Goal: Task Accomplishment & Management: Manage account settings

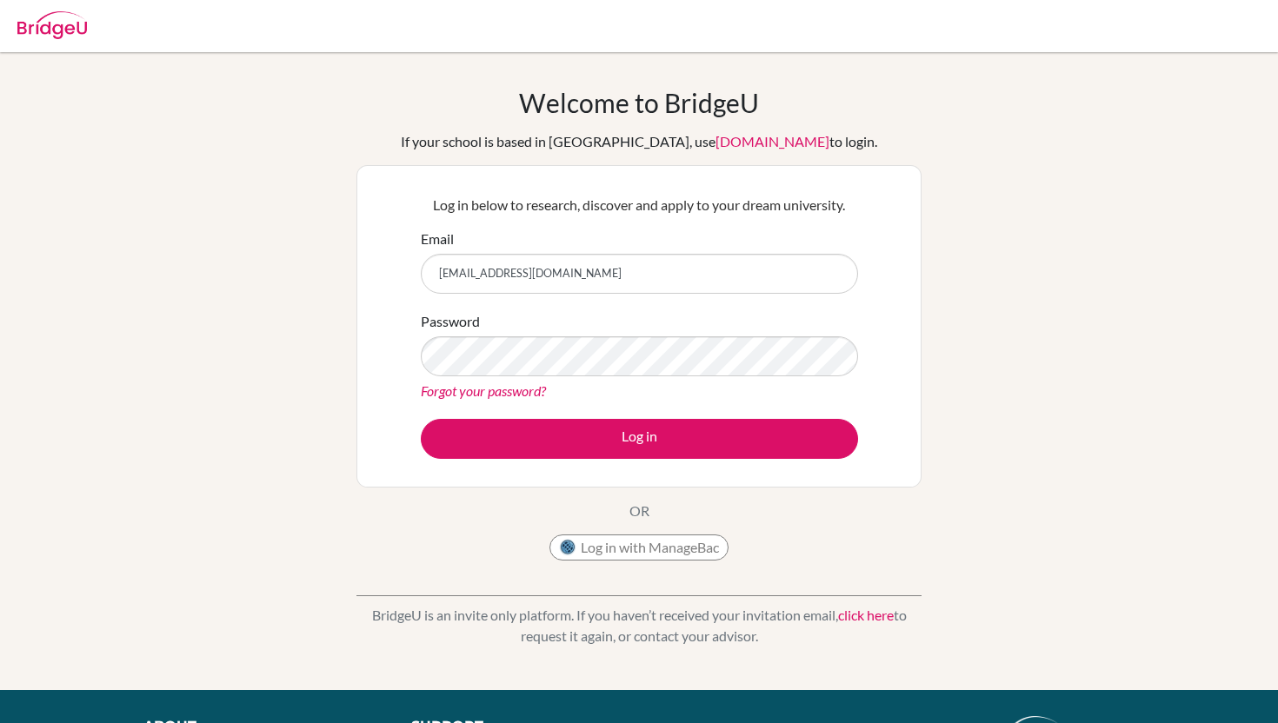
type input "[EMAIL_ADDRESS][DOMAIN_NAME]"
click at [589, 410] on form "Email [EMAIL_ADDRESS][DOMAIN_NAME] Password Forgot your password? Log in" at bounding box center [639, 344] width 437 height 230
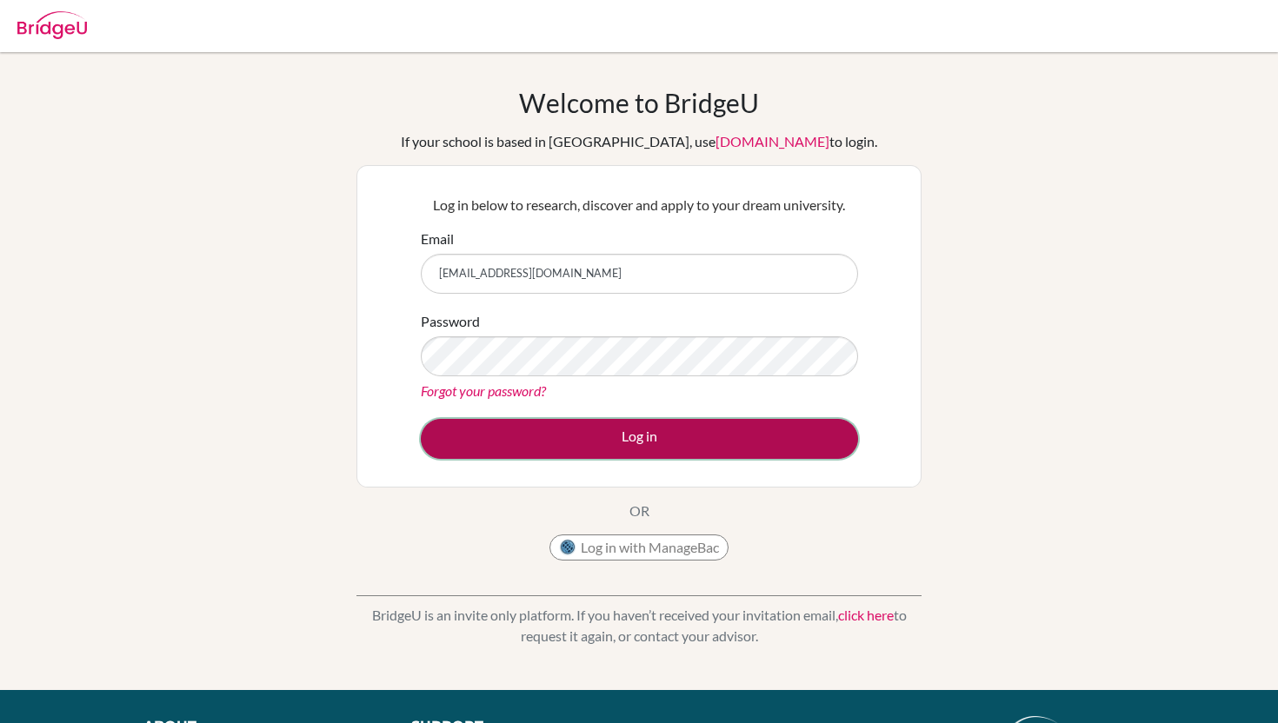
click at [598, 430] on button "Log in" at bounding box center [639, 439] width 437 height 40
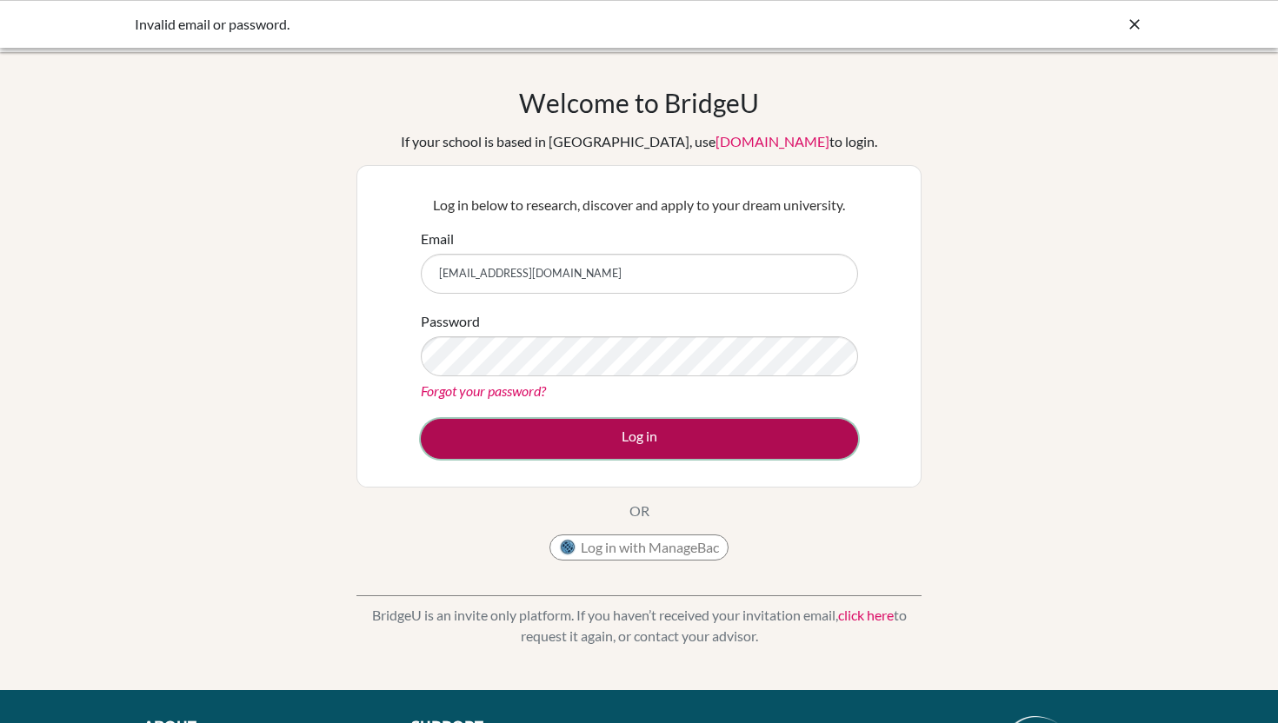
click at [597, 437] on button "Log in" at bounding box center [639, 439] width 437 height 40
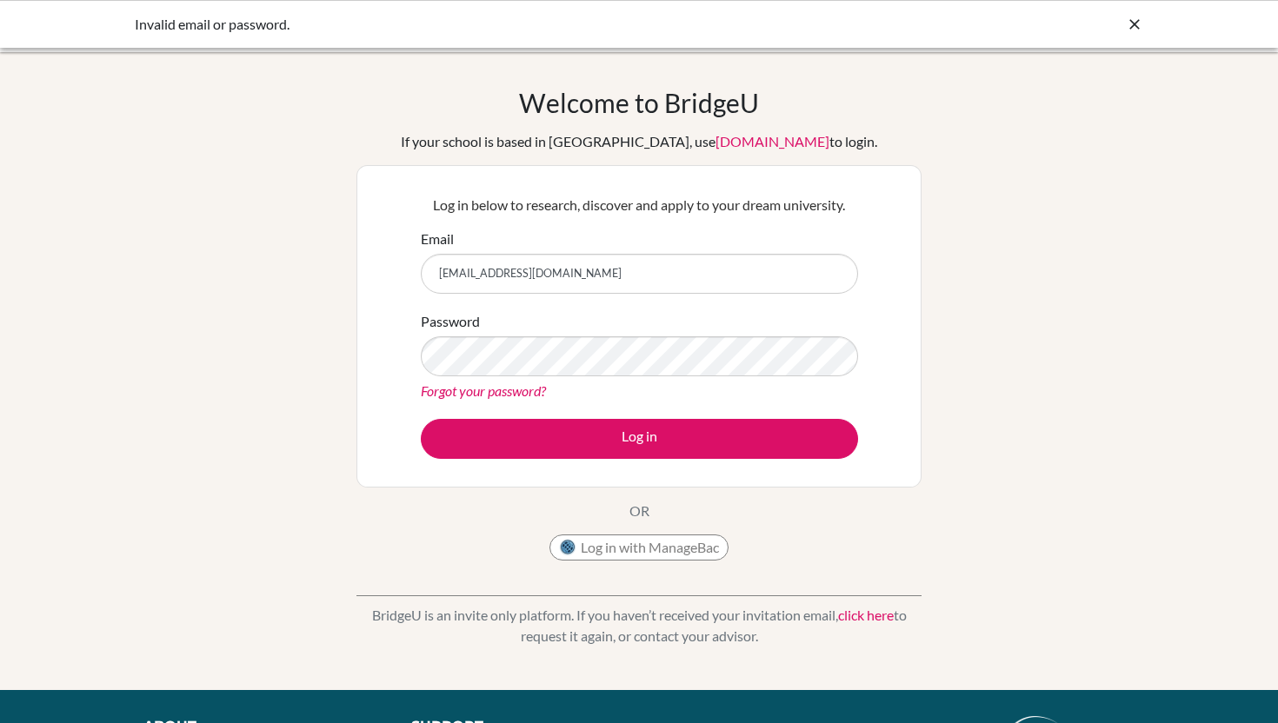
click at [548, 282] on input "[EMAIL_ADDRESS][DOMAIN_NAME]" at bounding box center [639, 274] width 437 height 40
type input "saraf.elhassan@student.bbs.edu.kw"
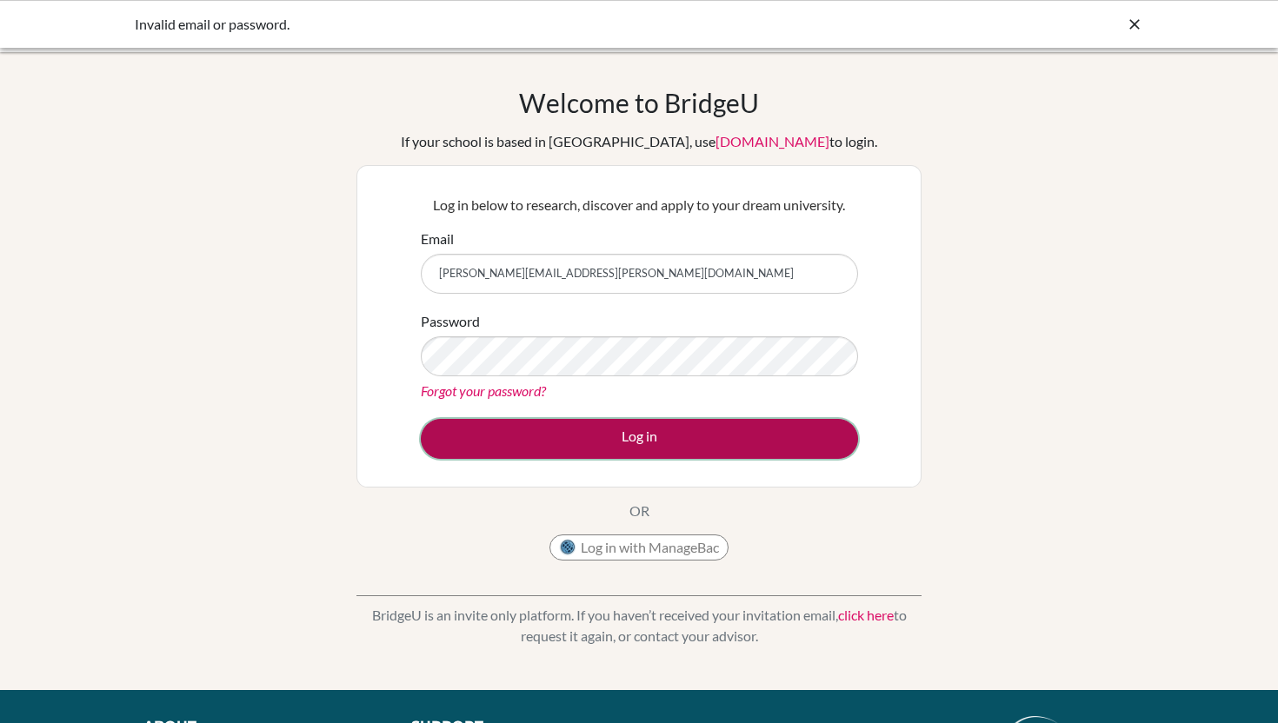
click at [663, 430] on button "Log in" at bounding box center [639, 439] width 437 height 40
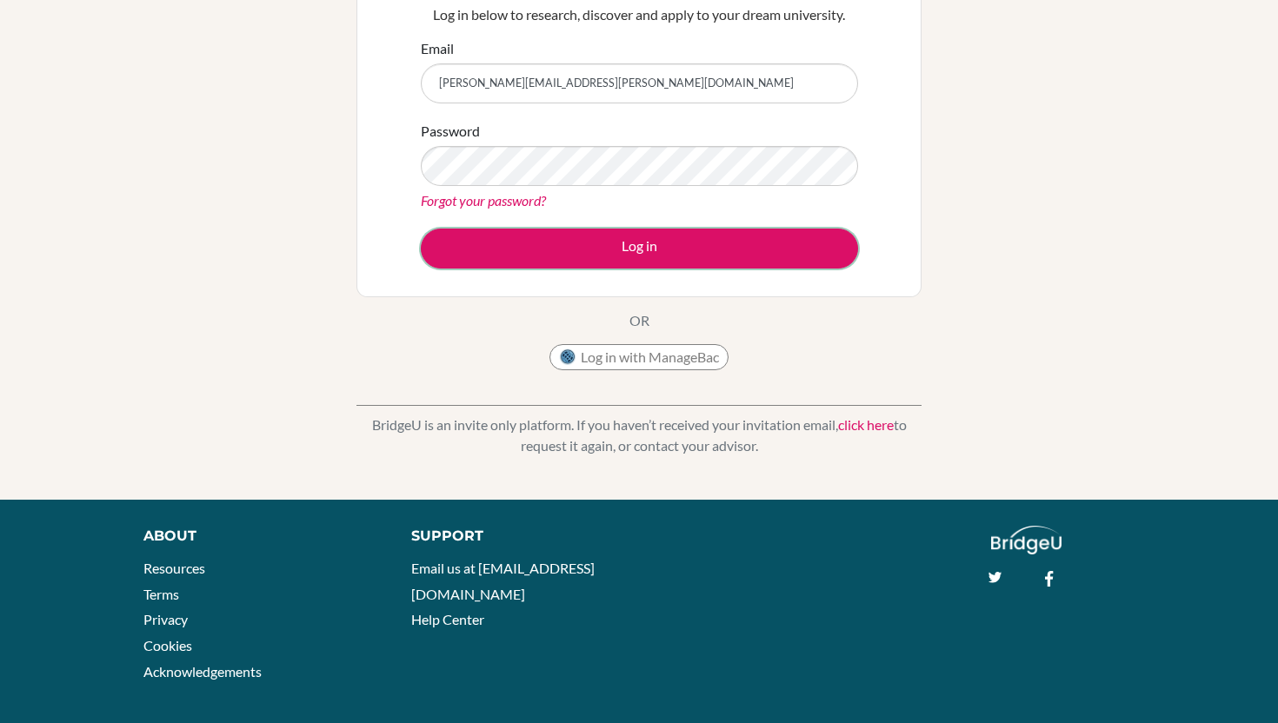
scroll to position [199, 0]
